Goal: Task Accomplishment & Management: Use online tool/utility

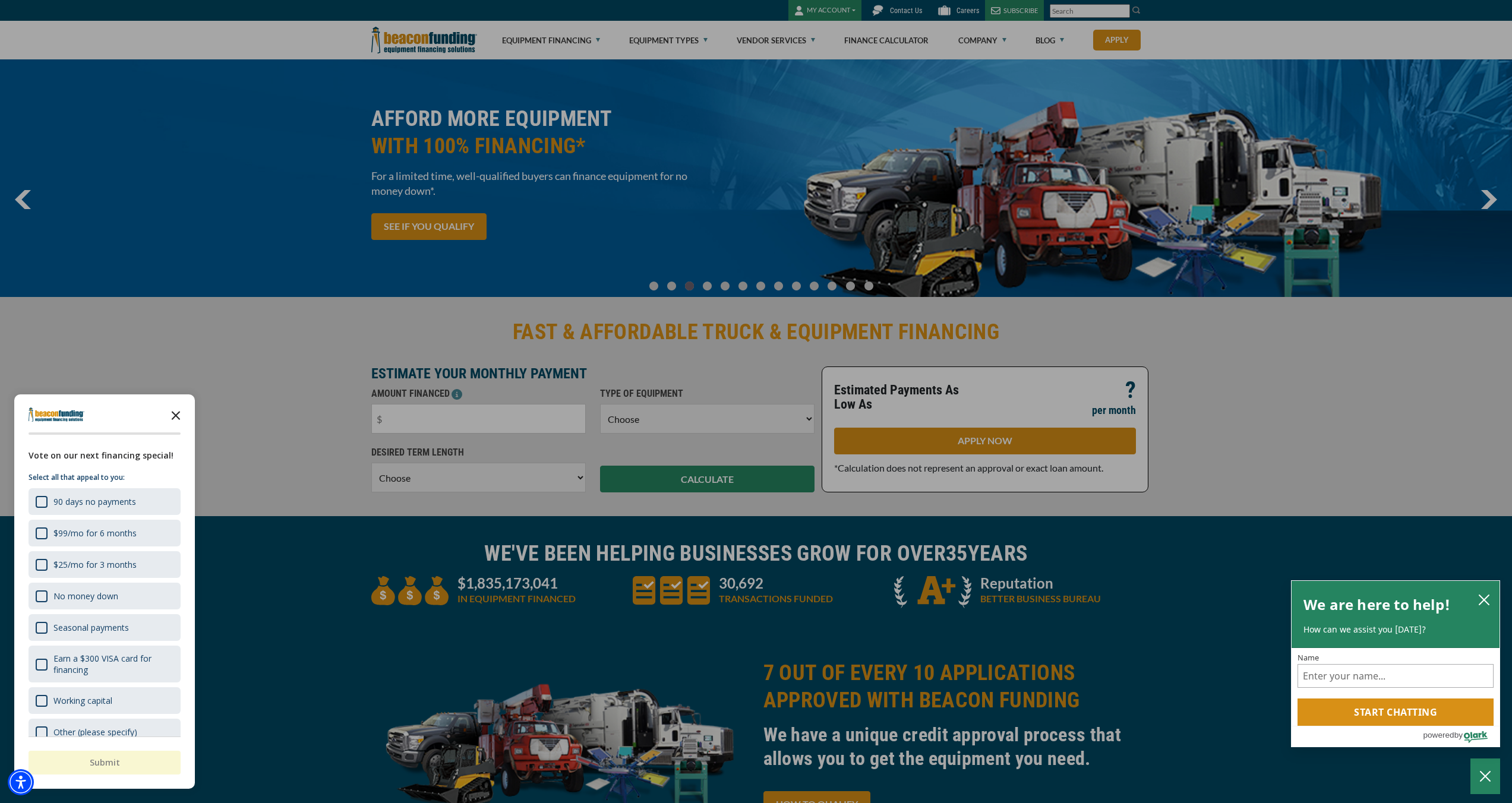
click at [175, 415] on polygon "Close the survey" at bounding box center [176, 416] width 9 height 9
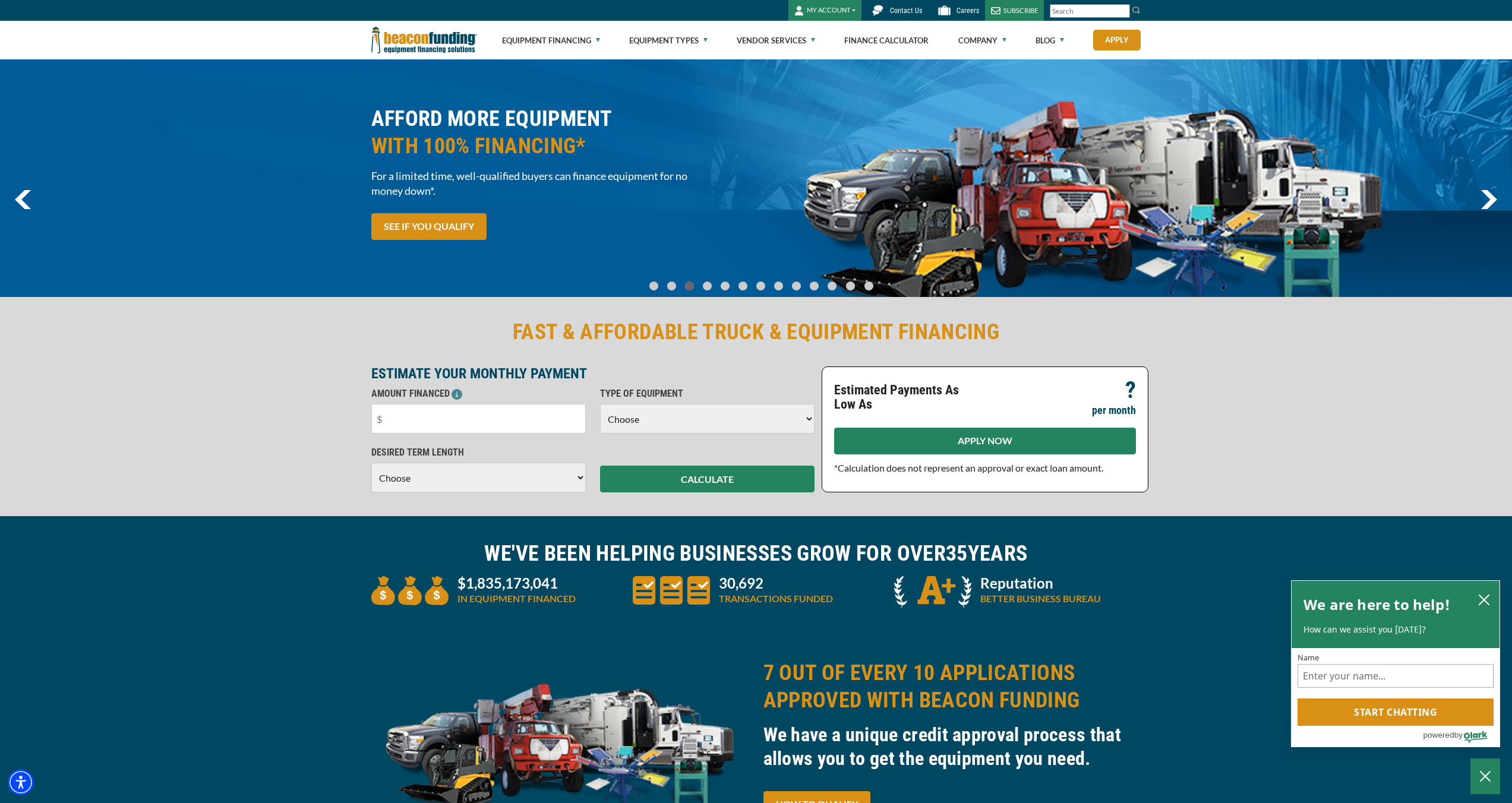
click at [972, 442] on link "APPLY NOW" at bounding box center [985, 441] width 302 height 27
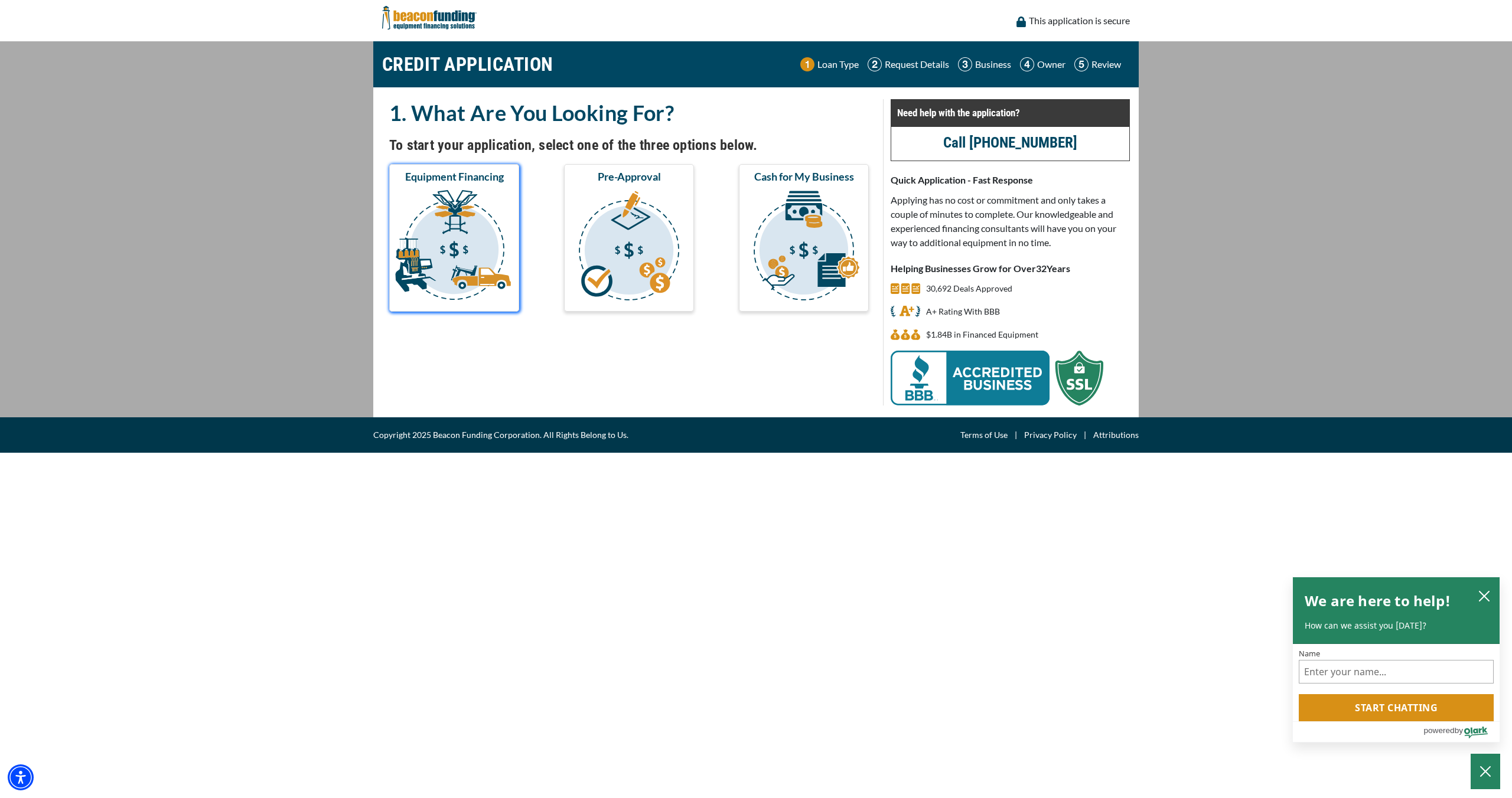
click at [477, 245] on img "submit" at bounding box center [454, 247] width 125 height 118
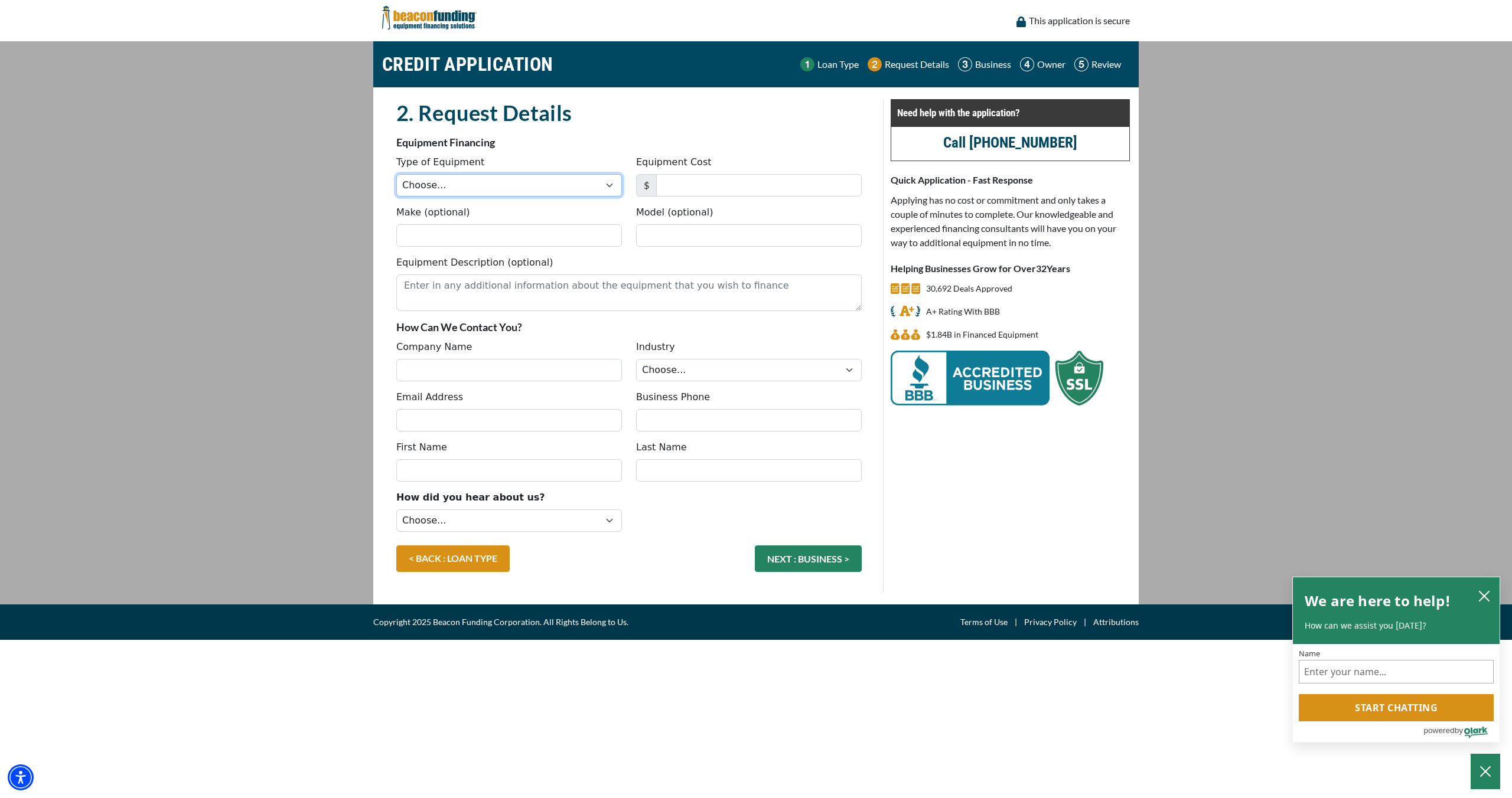
click at [609, 187] on select "Choose... Backhoe Boom/Bucket Truck Chipper Commercial Mower Crane DTG/DTF Prin…" at bounding box center [509, 185] width 226 height 23
select select "1"
click at [396, 174] on select "Choose... Backhoe Boom/Bucket Truck Chipper Commercial Mower Crane DTG/DTF Prin…" at bounding box center [509, 185] width 226 height 23
click at [699, 189] on input "Equipment Cost" at bounding box center [759, 185] width 205 height 23
type input "40,000"
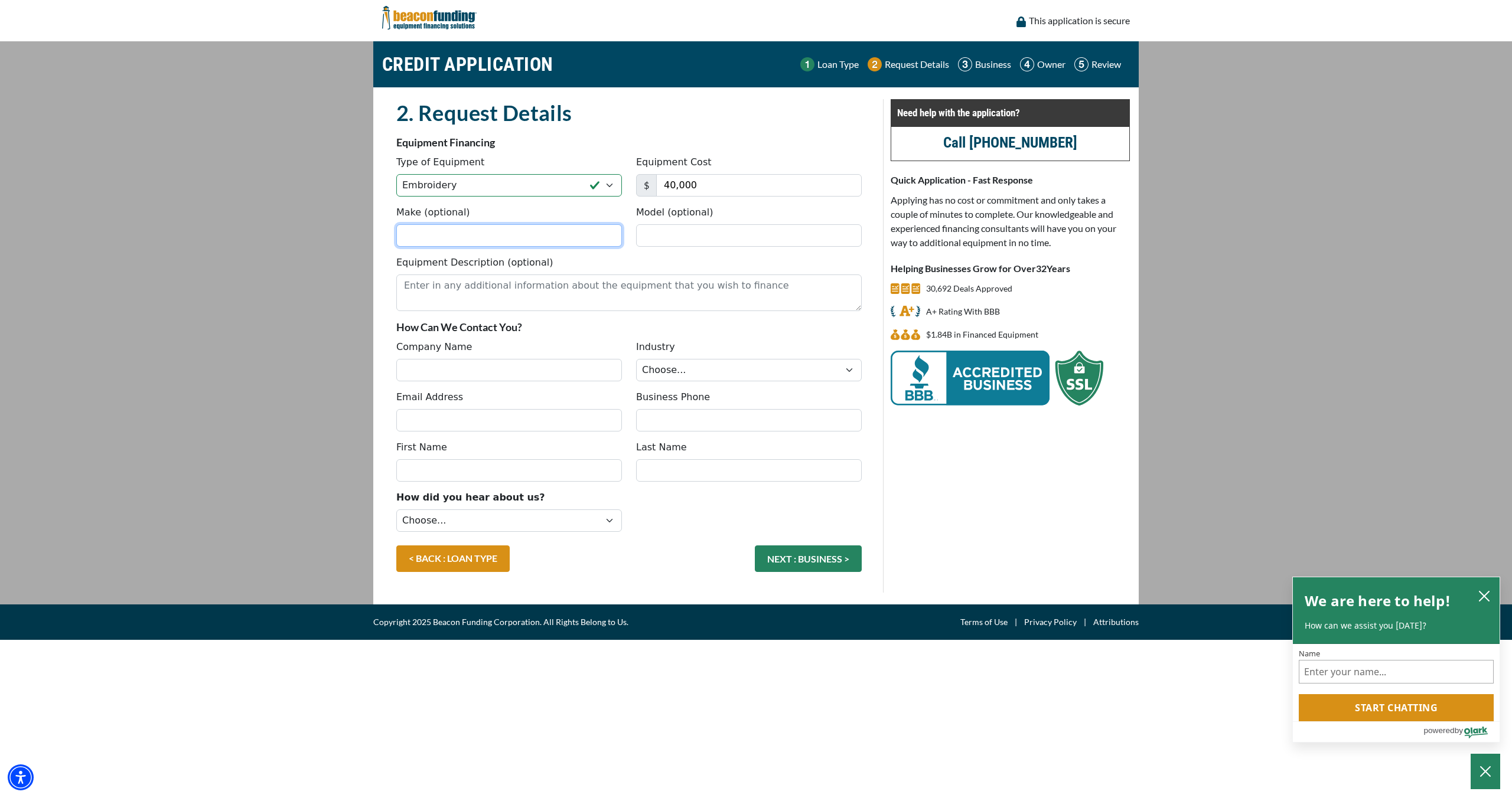
click at [523, 236] on input "Make (optional)" at bounding box center [509, 236] width 226 height 23
type input "Barudan"
type input "K Series 6 head"
click at [551, 328] on p "How Can We Contact You?" at bounding box center [629, 328] width 466 height 15
click at [440, 19] on img at bounding box center [428, 17] width 94 height 36
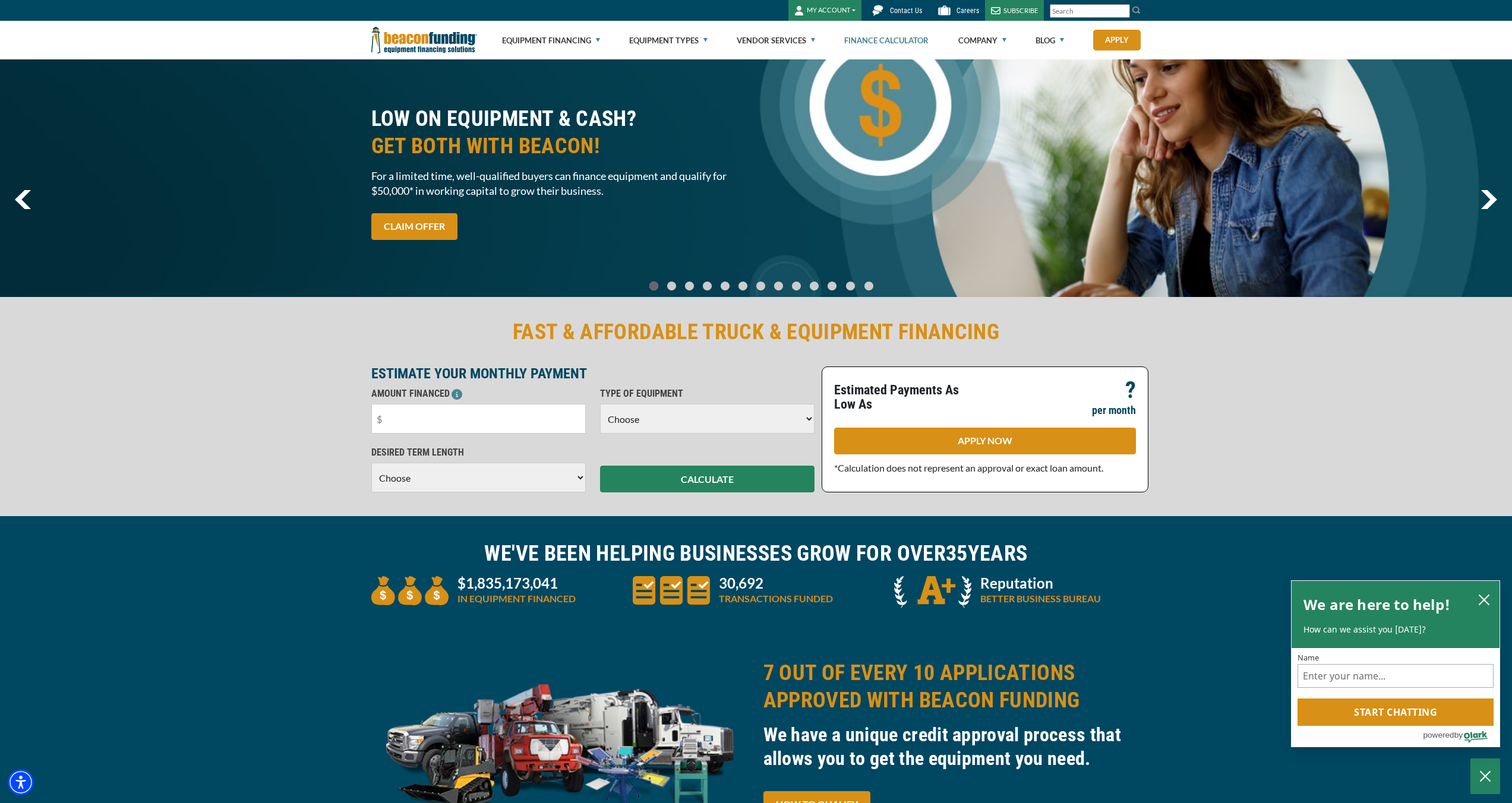
click at [897, 46] on link "Finance Calculator" at bounding box center [886, 40] width 85 height 38
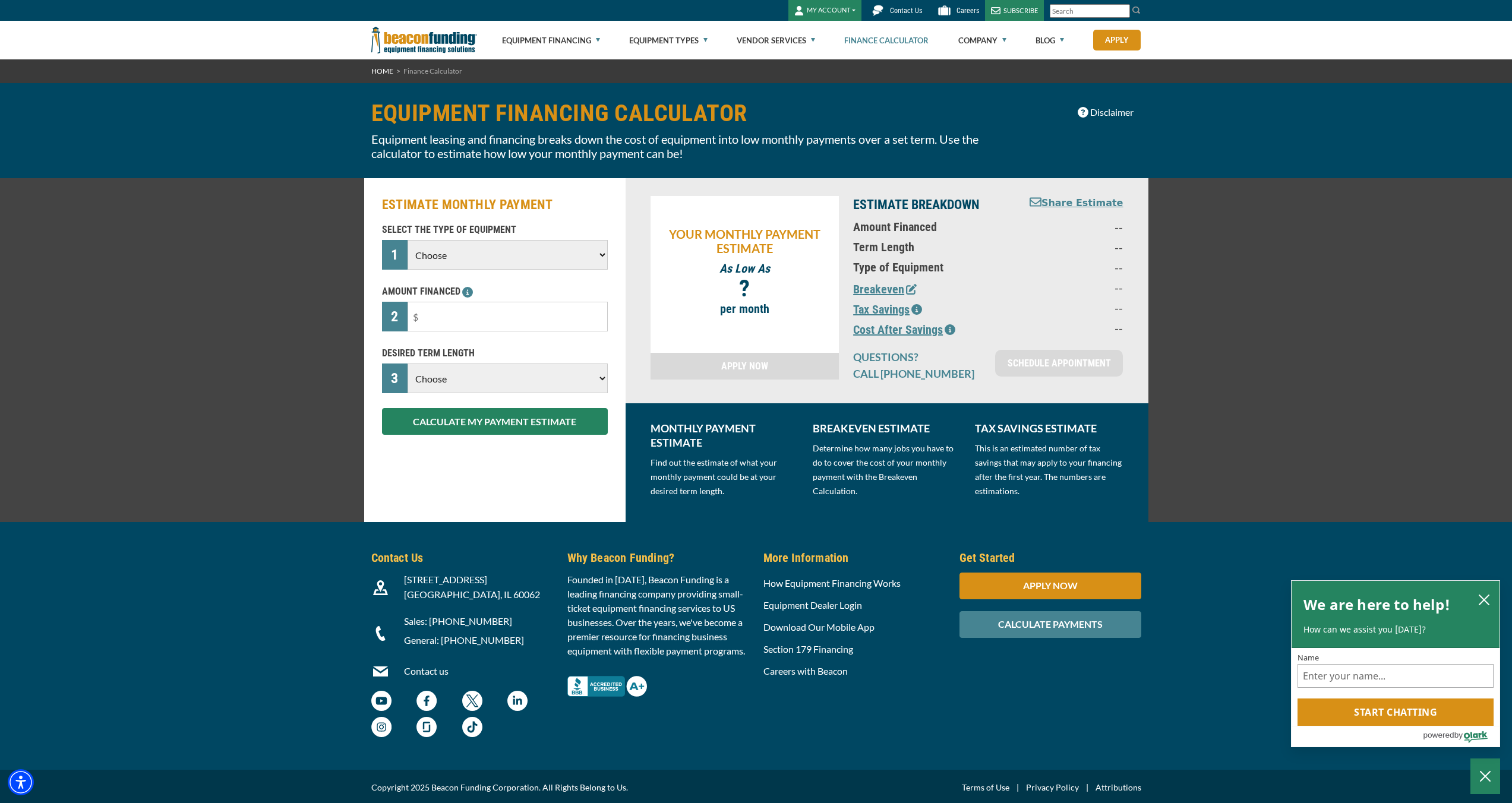
click at [556, 258] on select "Choose Backhoe Boom/Bucket Truck Chipper Commercial Mower Crane DTG/DTF Printin…" at bounding box center [507, 254] width 199 height 29
select select "1"
click at [408, 240] on select "Choose Backhoe Boom/Bucket Truck Chipper Commercial Mower Crane DTG/DTF Printin…" at bounding box center [507, 254] width 199 height 29
click at [495, 318] on input "text" at bounding box center [507, 317] width 199 height 29
type input "$40,000"
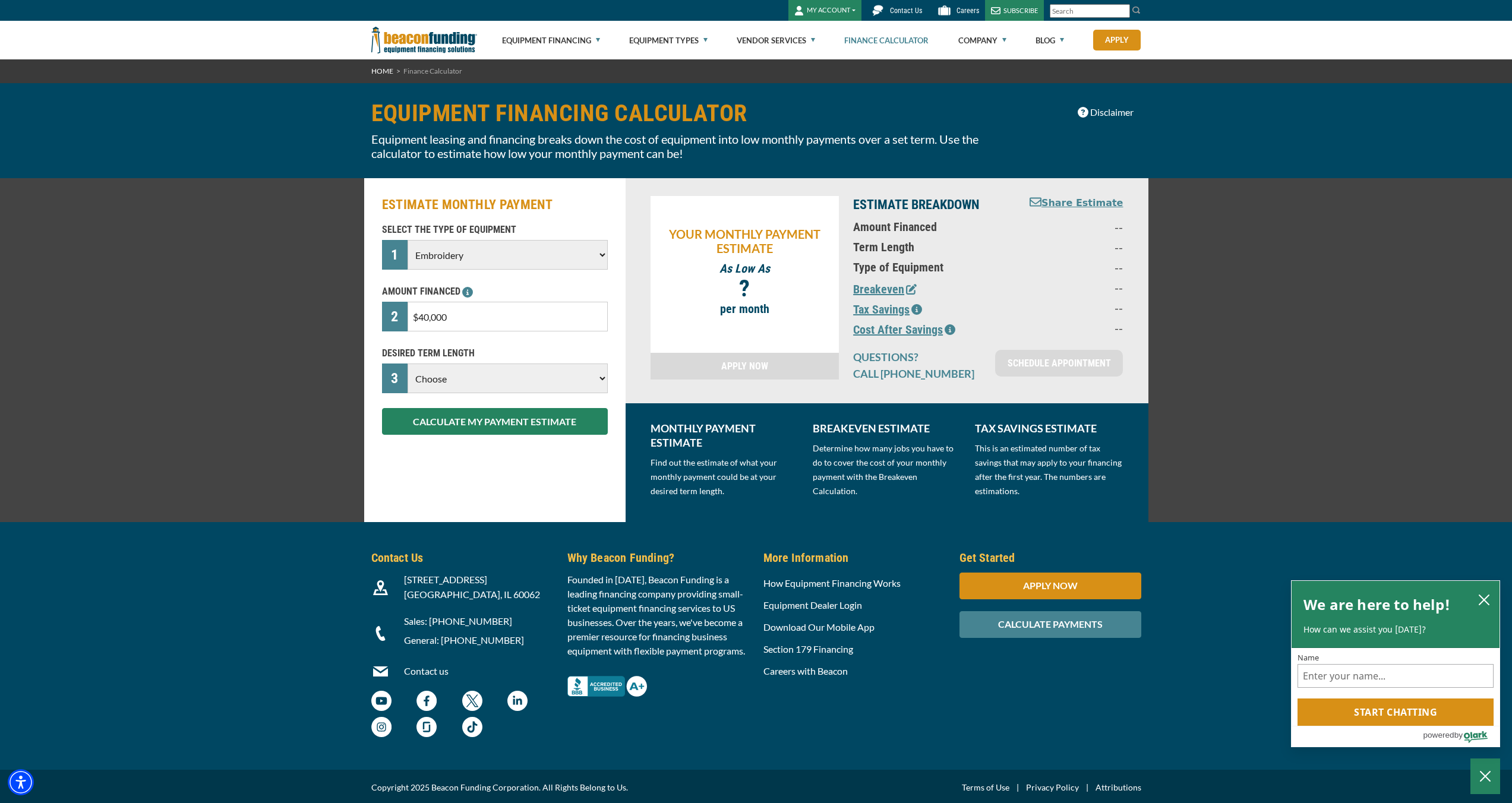
click at [525, 377] on select "Choose 36 Months 48 Months 60 Months" at bounding box center [507, 379] width 199 height 29
select select "60"
click at [408, 364] on select "Choose 36 Months 48 Months 60 Months" at bounding box center [507, 379] width 199 height 29
click at [518, 427] on button "CALCULATE MY PAYMENT ESTIMATE" at bounding box center [495, 421] width 226 height 27
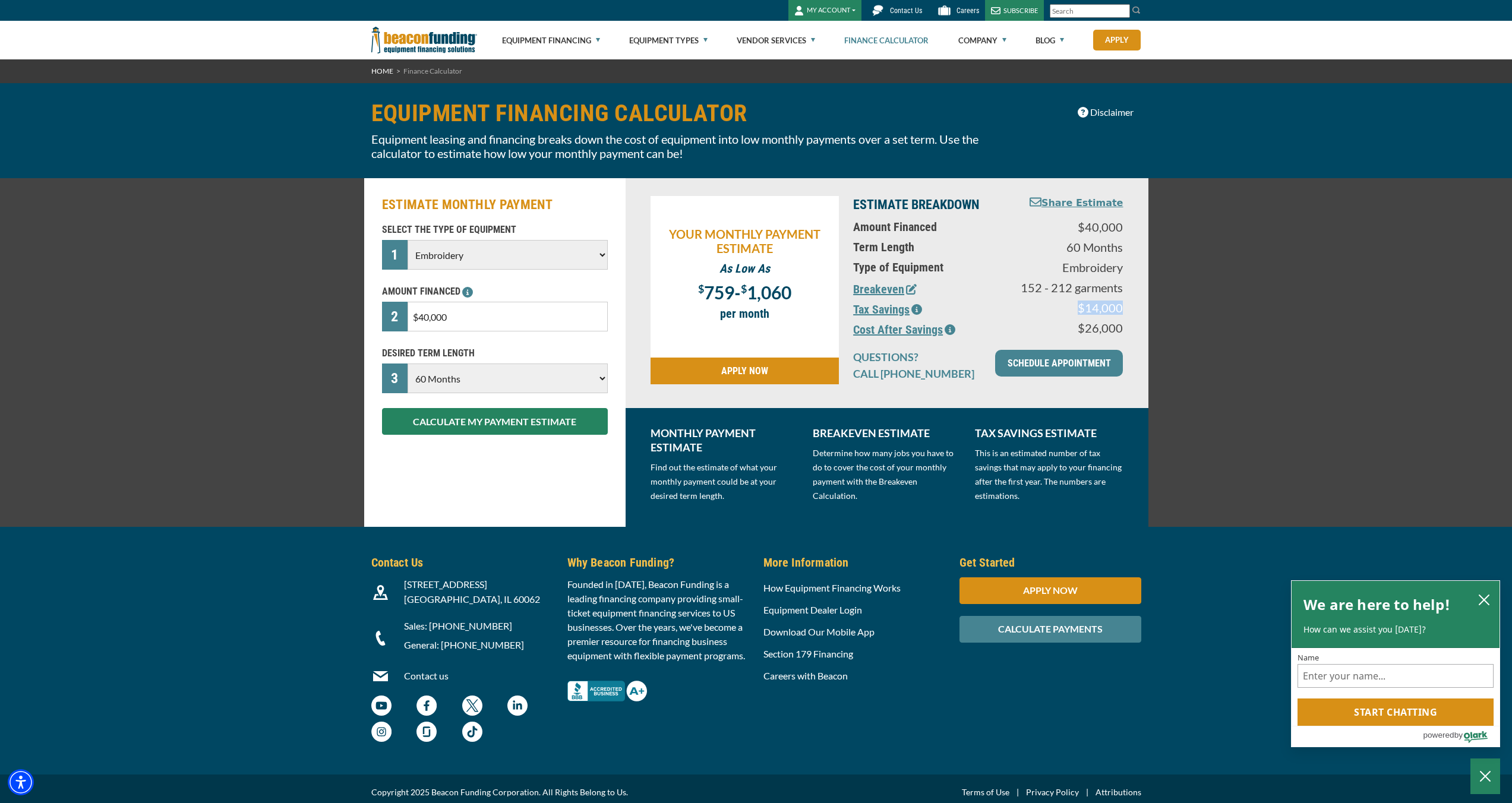
drag, startPoint x: 1123, startPoint y: 309, endPoint x: 1069, endPoint y: 308, distance: 54.0
click at [1069, 308] on div "$14,000" at bounding box center [1071, 311] width 118 height 20
drag, startPoint x: 693, startPoint y: 292, endPoint x: 819, endPoint y: 296, distance: 126.1
click at [819, 296] on p "$ 759 - $ 1,060" at bounding box center [745, 291] width 177 height 19
